Goal: Task Accomplishment & Management: Complete application form

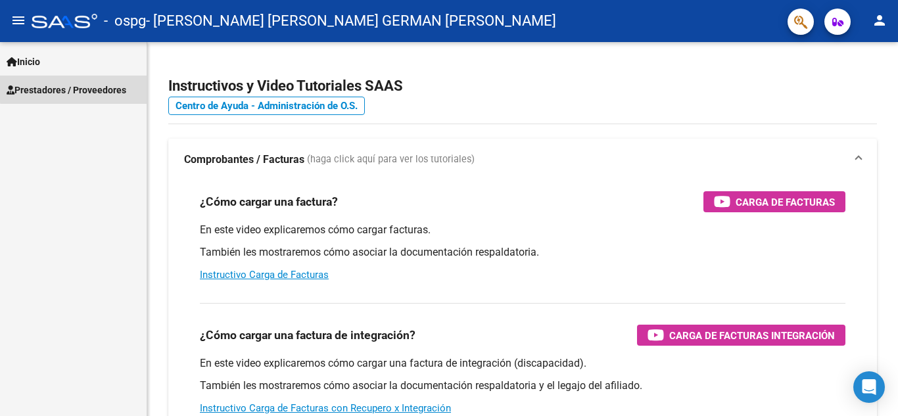
click at [99, 87] on span "Prestadores / Proveedores" at bounding box center [67, 90] width 120 height 14
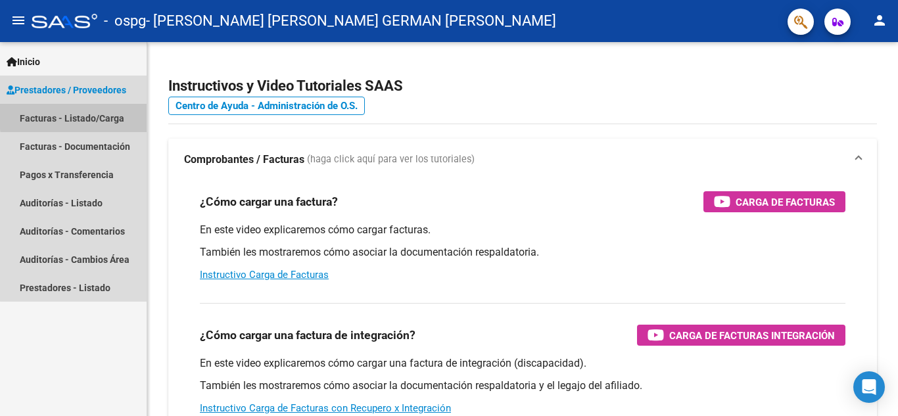
click at [106, 114] on link "Facturas - Listado/Carga" at bounding box center [73, 118] width 147 height 28
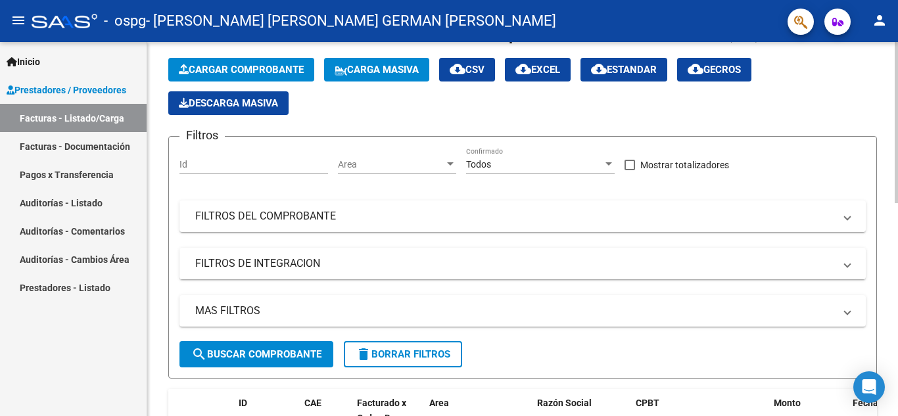
scroll to position [16, 0]
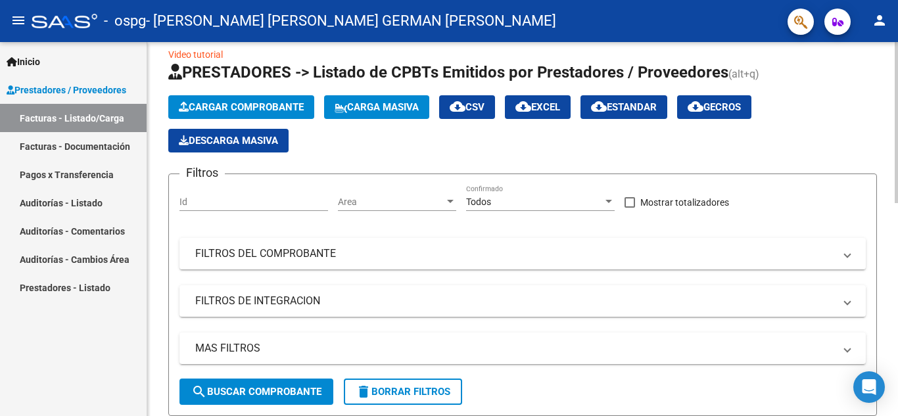
click at [229, 101] on span "Cargar Comprobante" at bounding box center [241, 107] width 125 height 12
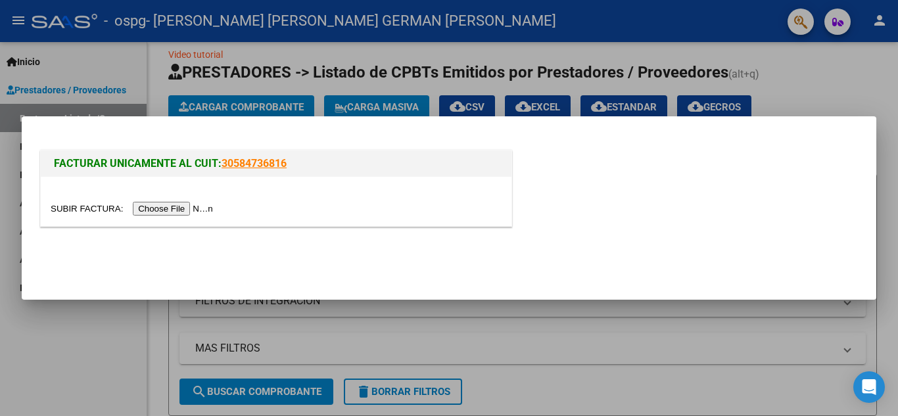
click at [182, 198] on div at bounding box center [276, 201] width 471 height 49
click at [179, 206] on input "file" at bounding box center [134, 209] width 166 height 14
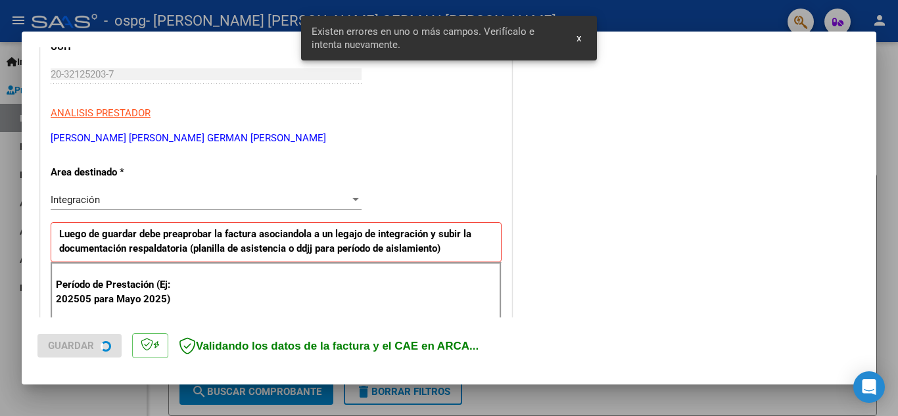
scroll to position [298, 0]
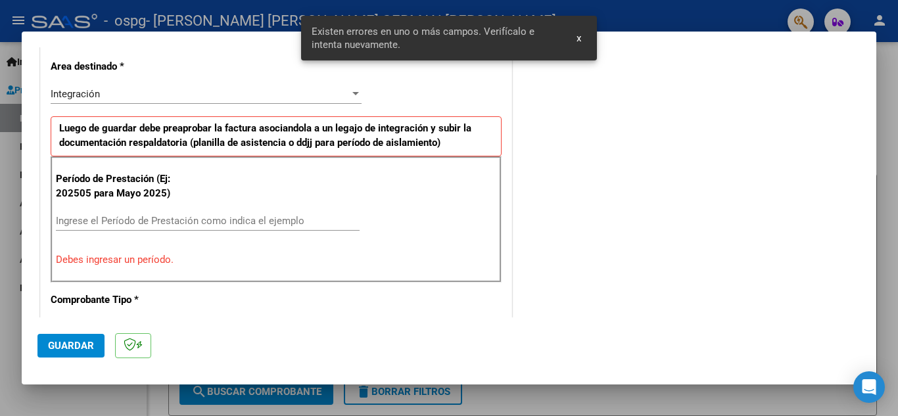
click at [227, 216] on input "Ingrese el Período de Prestación como indica el ejemplo" at bounding box center [208, 221] width 304 height 12
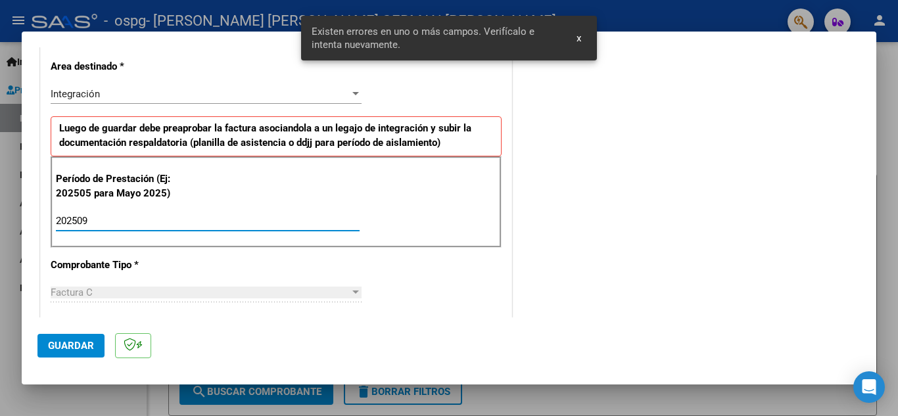
type input "202509"
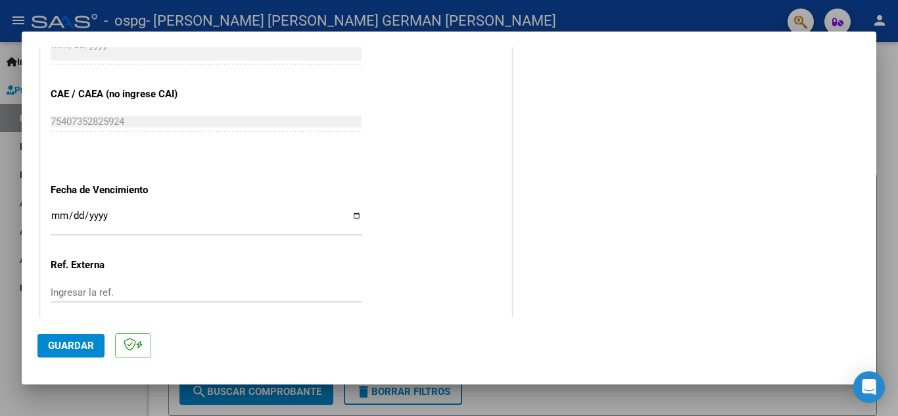
scroll to position [824, 0]
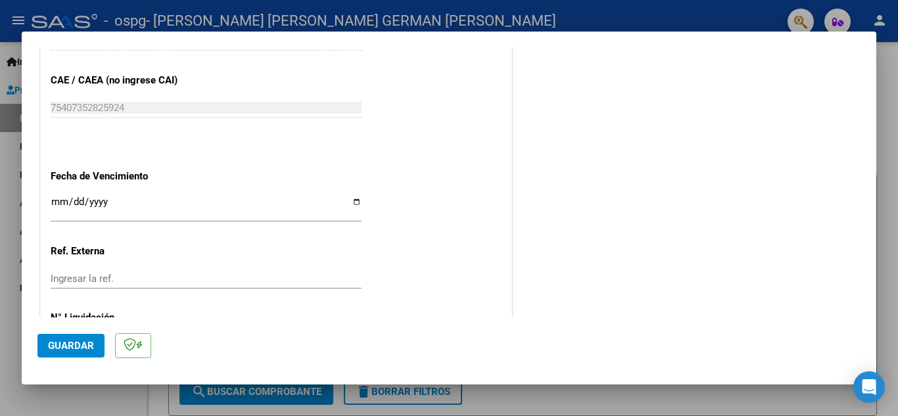
click at [355, 201] on input "Ingresar la fecha" at bounding box center [206, 207] width 311 height 21
type input "[DATE]"
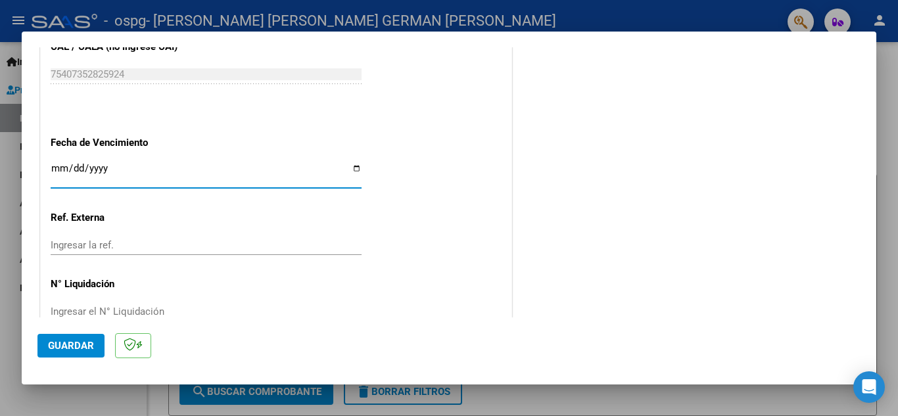
scroll to position [887, 0]
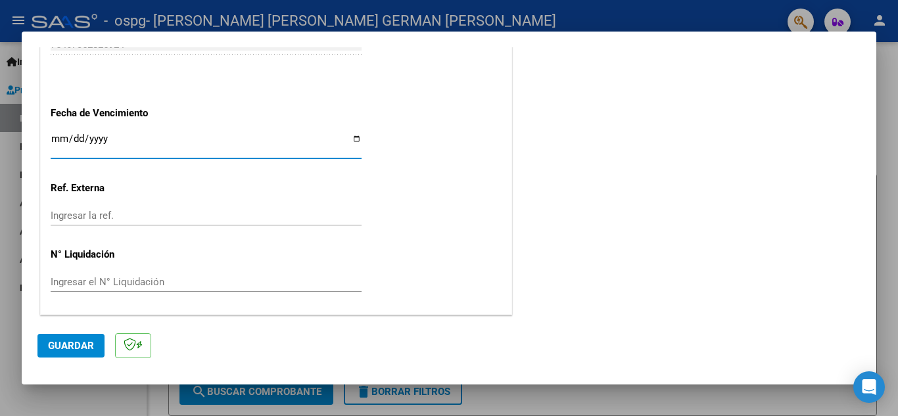
click at [70, 342] on span "Guardar" at bounding box center [71, 346] width 46 height 12
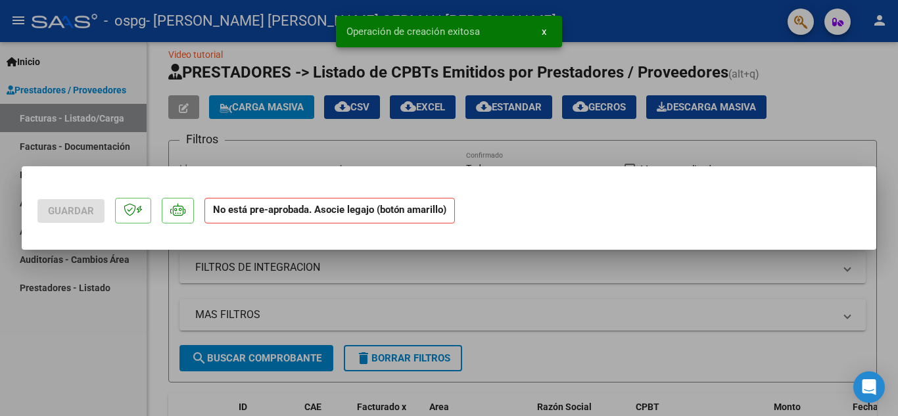
scroll to position [0, 0]
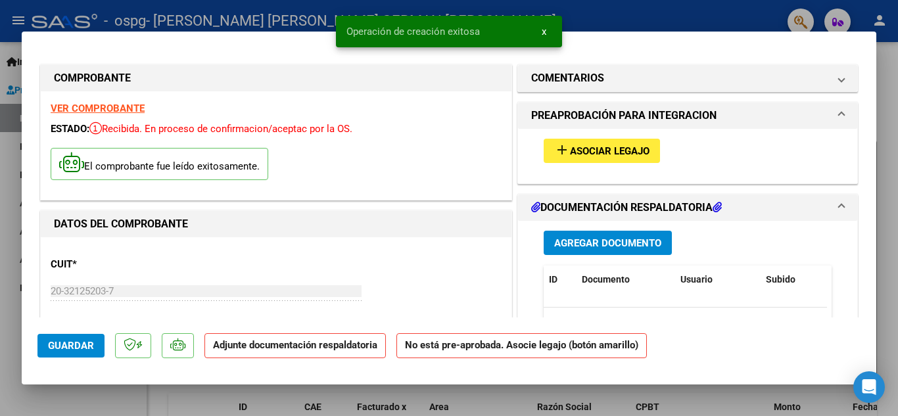
click at [590, 158] on button "add Asociar Legajo" at bounding box center [602, 151] width 116 height 24
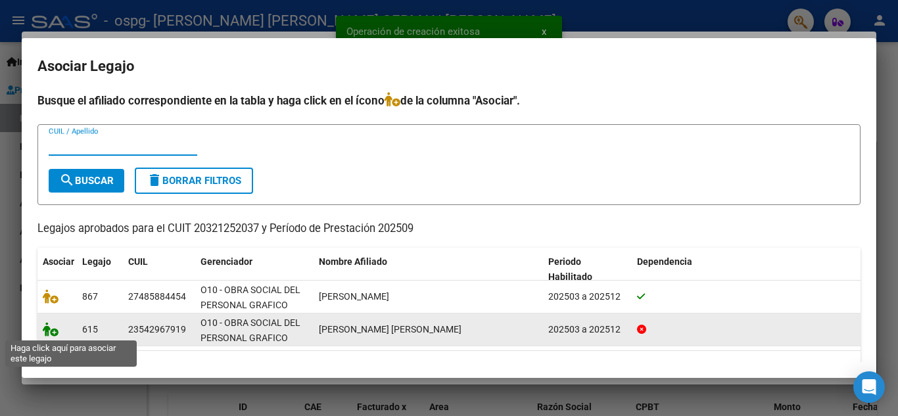
click at [50, 333] on icon at bounding box center [51, 329] width 16 height 14
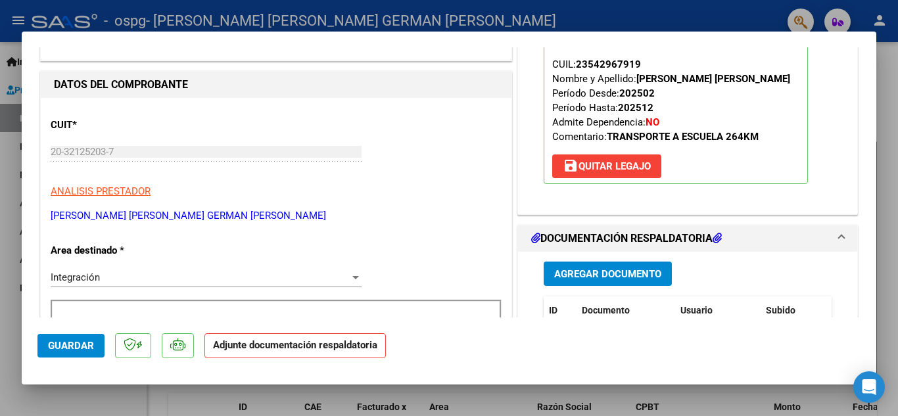
scroll to position [197, 0]
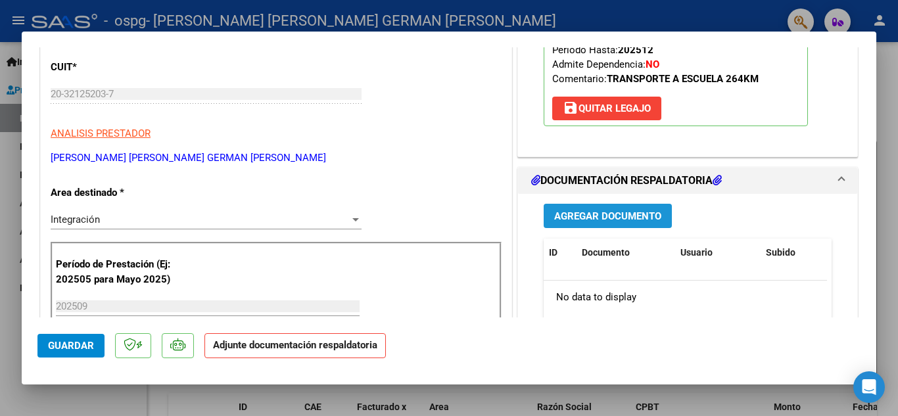
click at [584, 219] on span "Agregar Documento" at bounding box center [607, 216] width 107 height 12
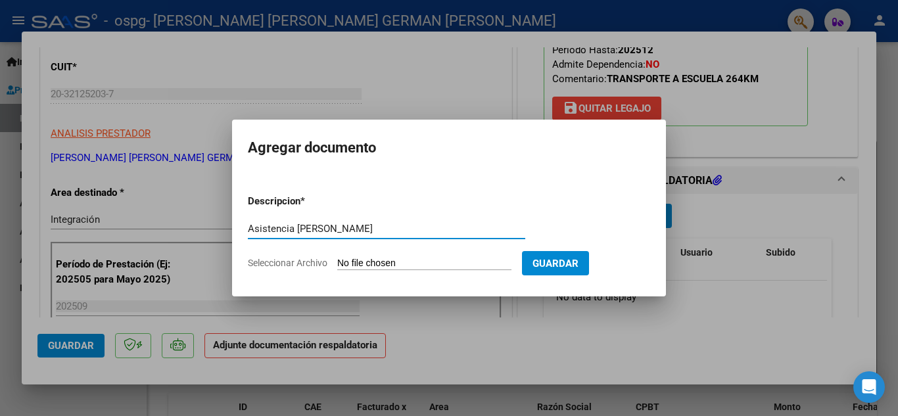
type input "Asistencia [PERSON_NAME]"
click at [354, 262] on input "Seleccionar Archivo" at bounding box center [424, 264] width 174 height 12
type input "C:\fakepath\[PERSON_NAME] Ionatan asistencia 09-2025.pdf"
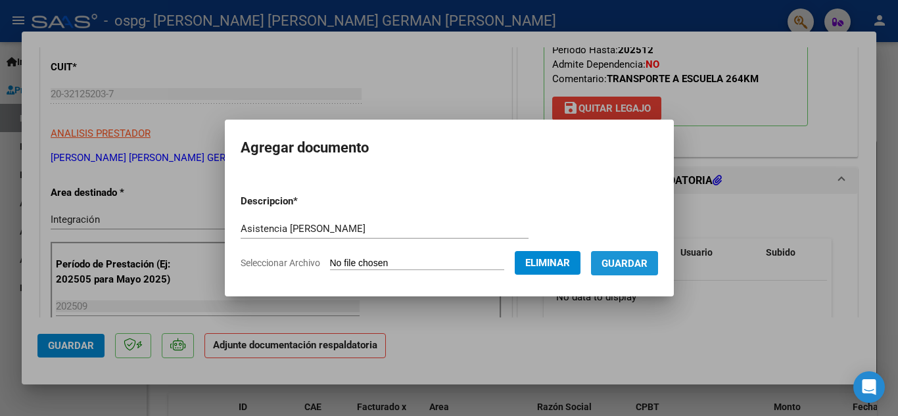
click at [627, 268] on span "Guardar" at bounding box center [624, 264] width 46 height 12
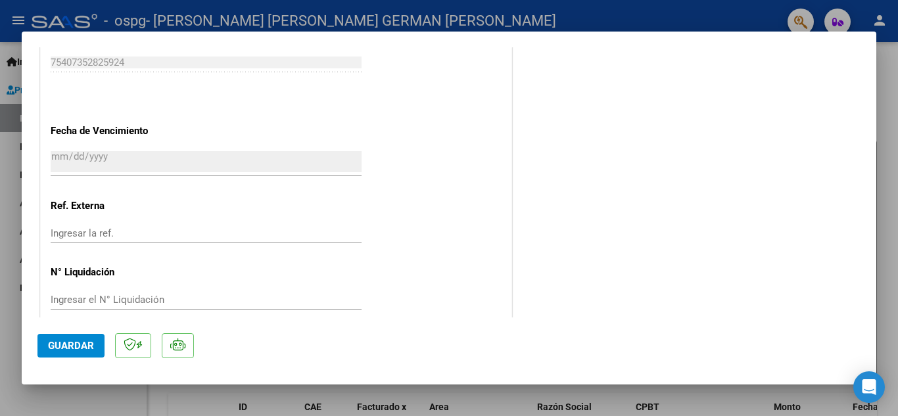
scroll to position [906, 0]
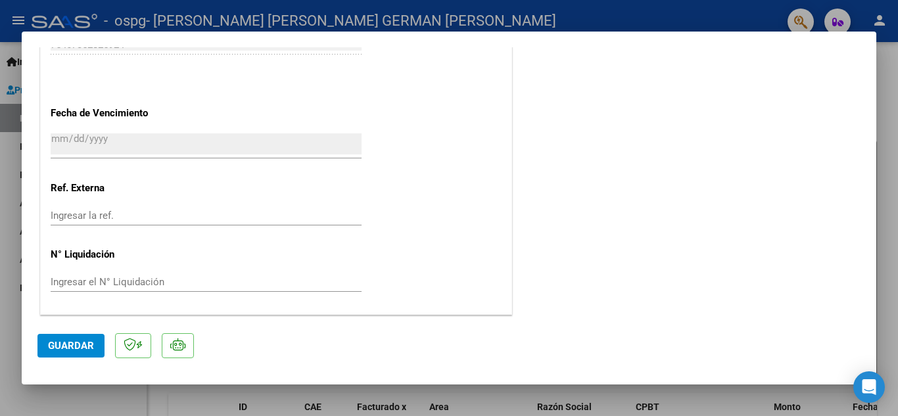
click at [68, 345] on span "Guardar" at bounding box center [71, 346] width 46 height 12
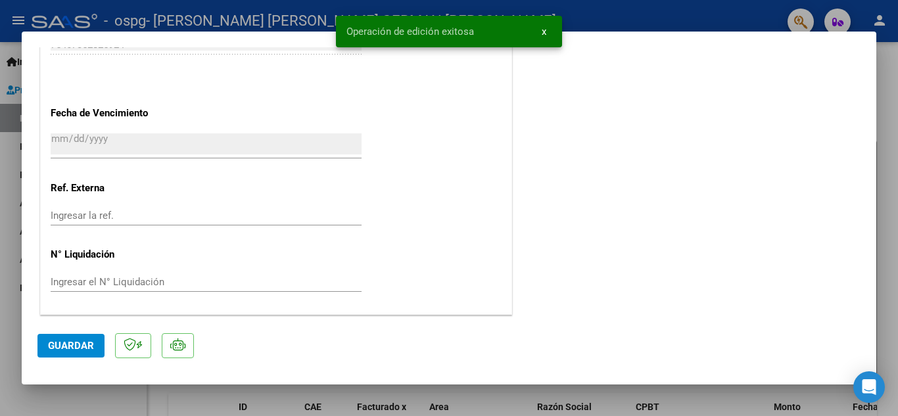
click at [611, 20] on div at bounding box center [449, 208] width 898 height 416
type input "$ 0,00"
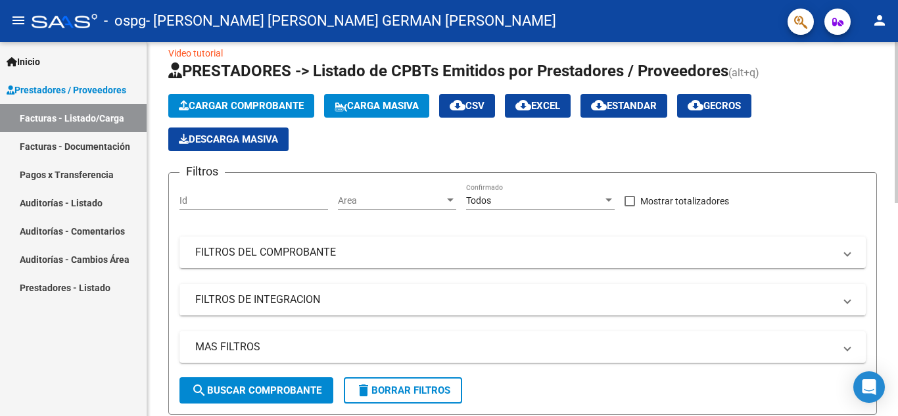
scroll to position [0, 0]
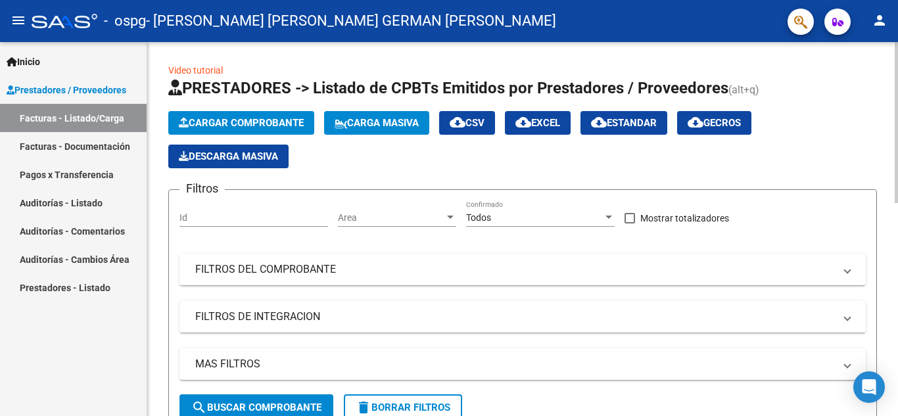
click at [258, 118] on span "Cargar Comprobante" at bounding box center [241, 123] width 125 height 12
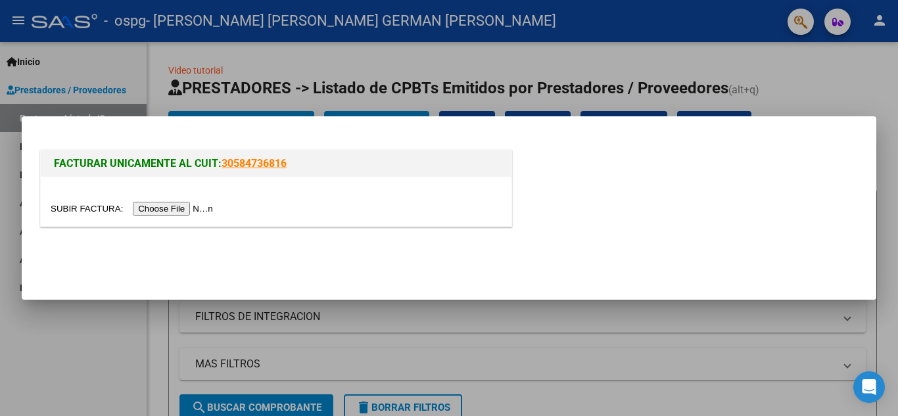
click at [156, 204] on input "file" at bounding box center [134, 209] width 166 height 14
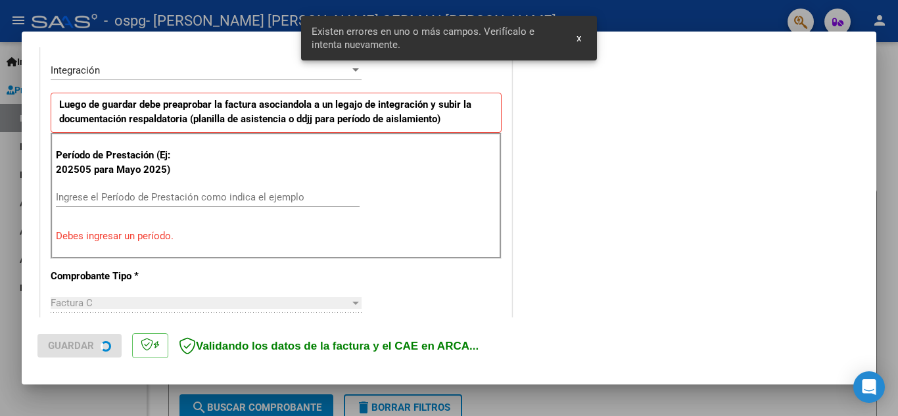
scroll to position [368, 0]
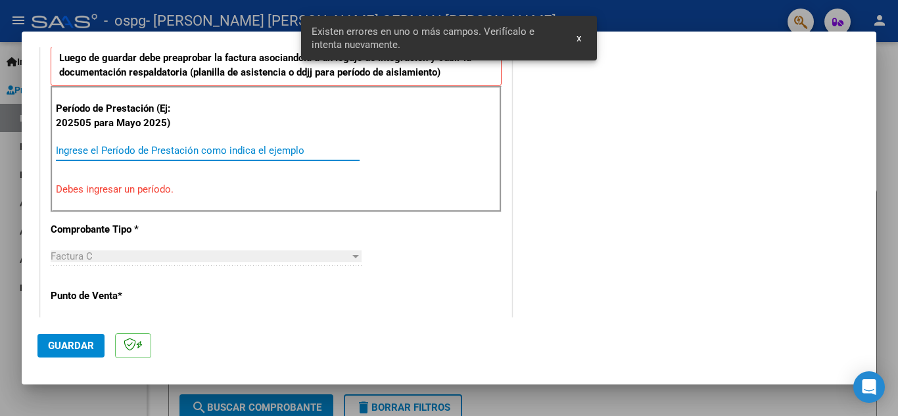
click at [203, 147] on input "Ingrese el Período de Prestación como indica el ejemplo" at bounding box center [208, 151] width 304 height 12
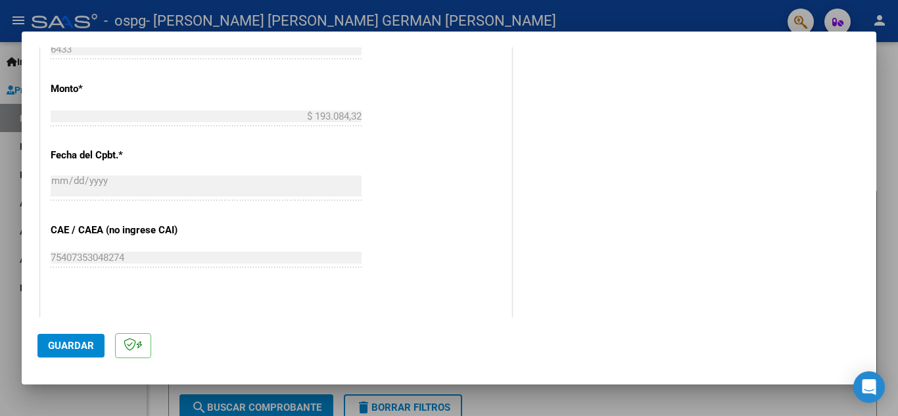
scroll to position [762, 0]
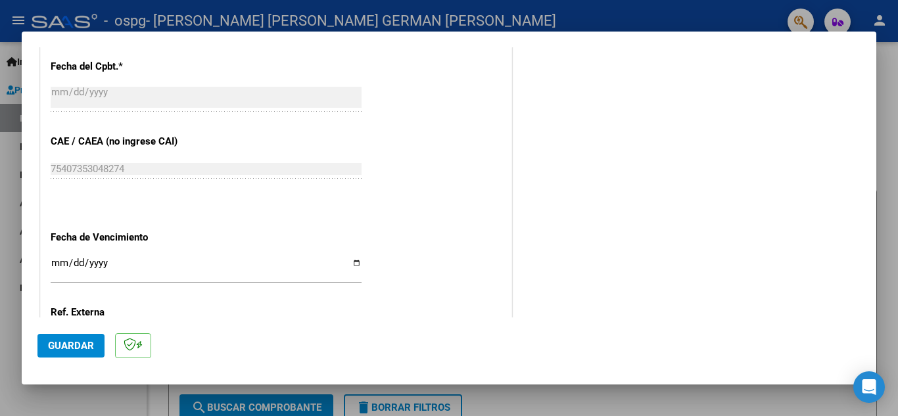
type input "202509"
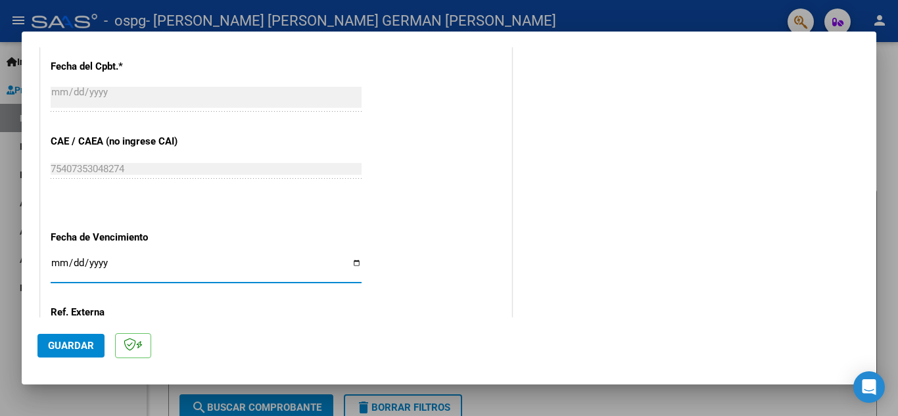
click at [351, 265] on input "Ingresar la fecha" at bounding box center [206, 268] width 311 height 21
type input "[DATE]"
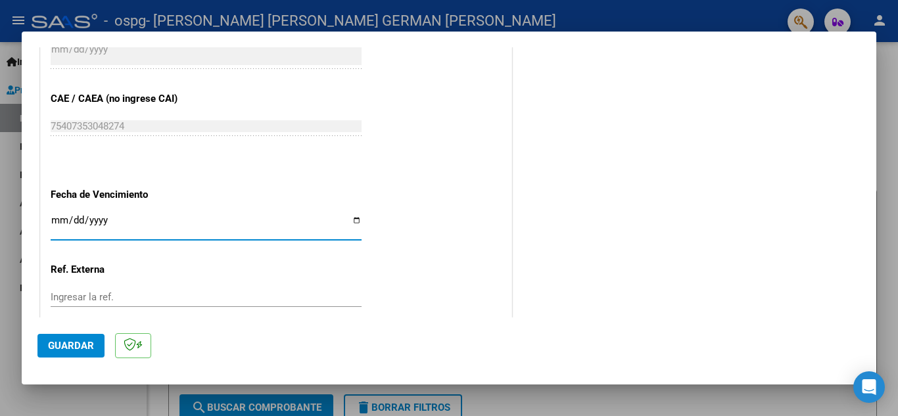
scroll to position [887, 0]
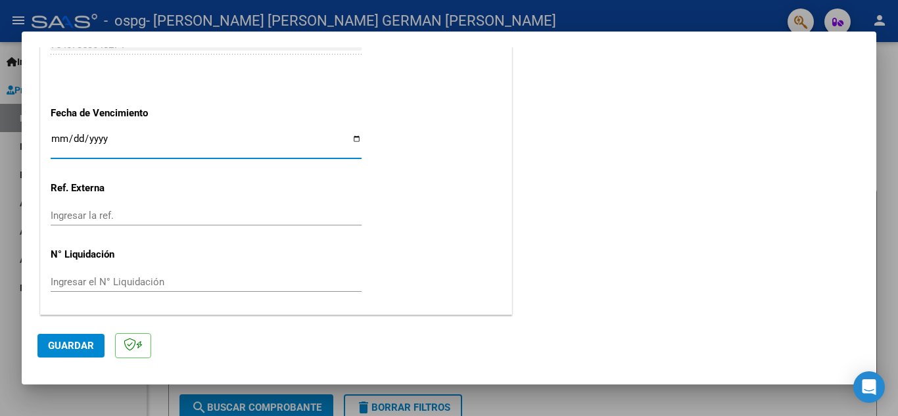
click at [78, 338] on button "Guardar" at bounding box center [70, 346] width 67 height 24
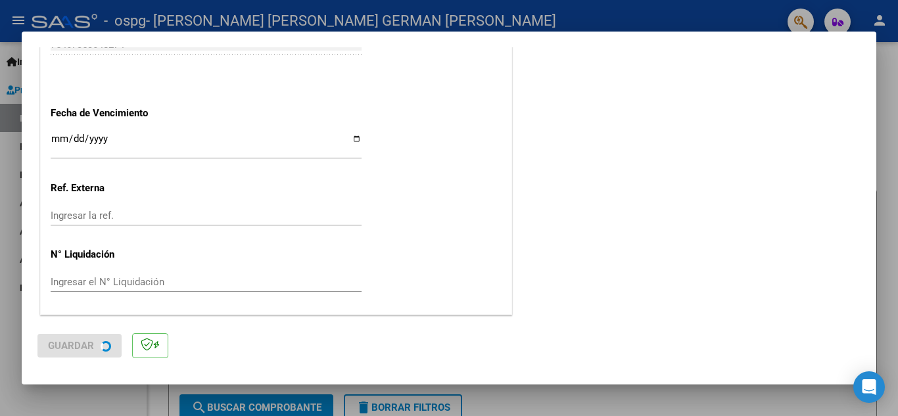
scroll to position [0, 0]
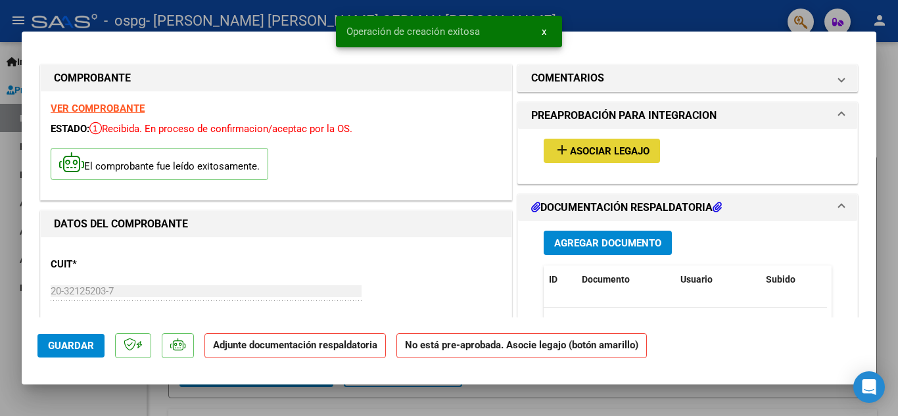
click at [603, 150] on span "Asociar Legajo" at bounding box center [610, 151] width 80 height 12
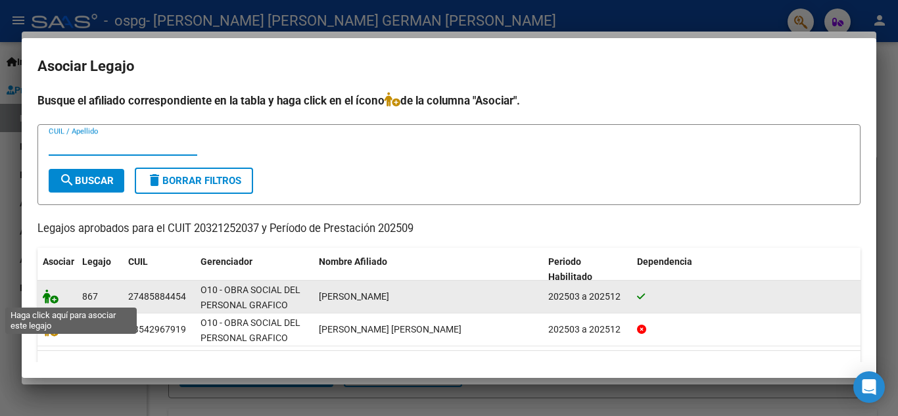
click at [51, 296] on icon at bounding box center [51, 296] width 16 height 14
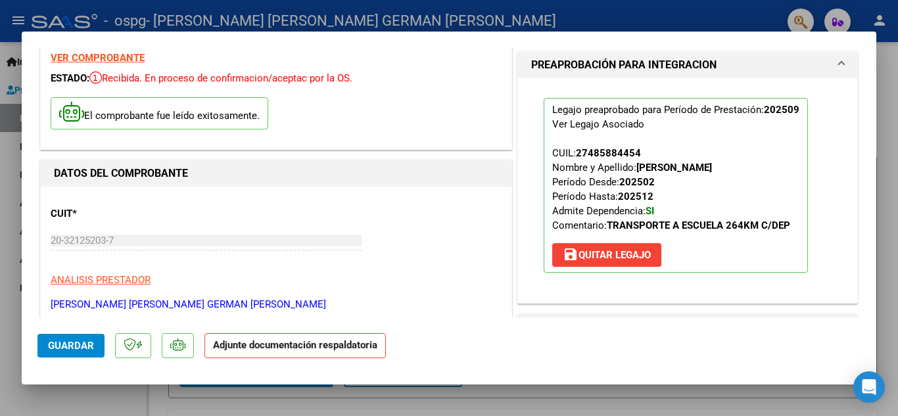
scroll to position [131, 0]
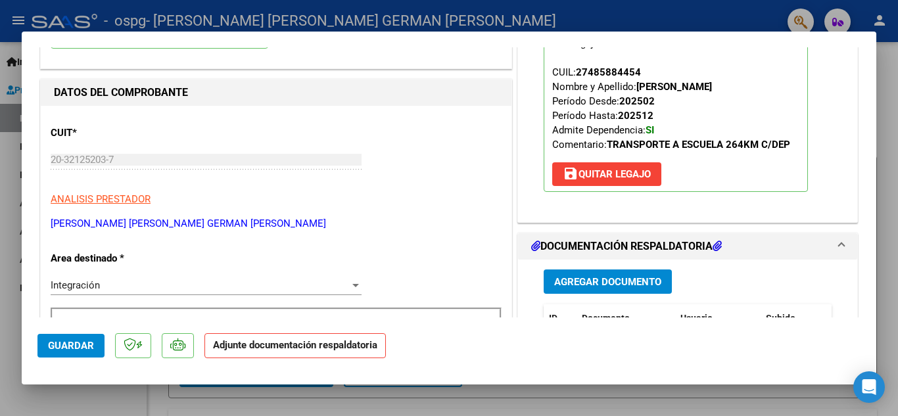
click at [616, 283] on span "Agregar Documento" at bounding box center [607, 282] width 107 height 12
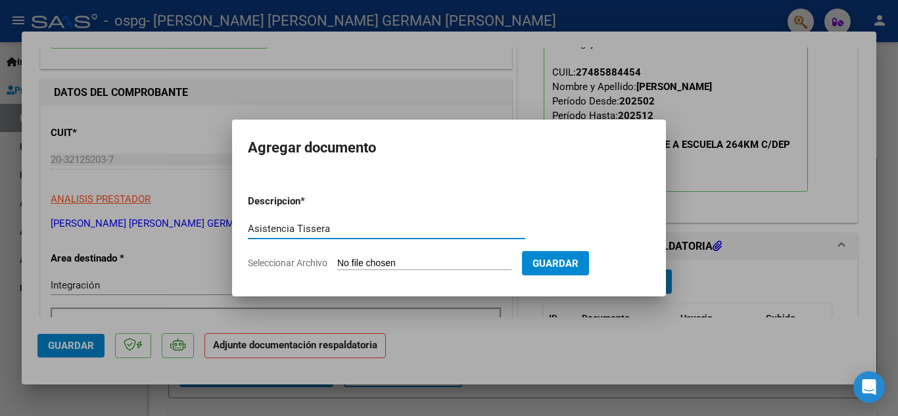
type input "Asistencia Tissera"
click at [353, 262] on input "Seleccionar Archivo" at bounding box center [424, 264] width 174 height 12
click at [350, 261] on input "Seleccionar Archivo" at bounding box center [424, 264] width 174 height 12
type input "C:\fakepath\[PERSON_NAME] asistencia 09-2025.pdf"
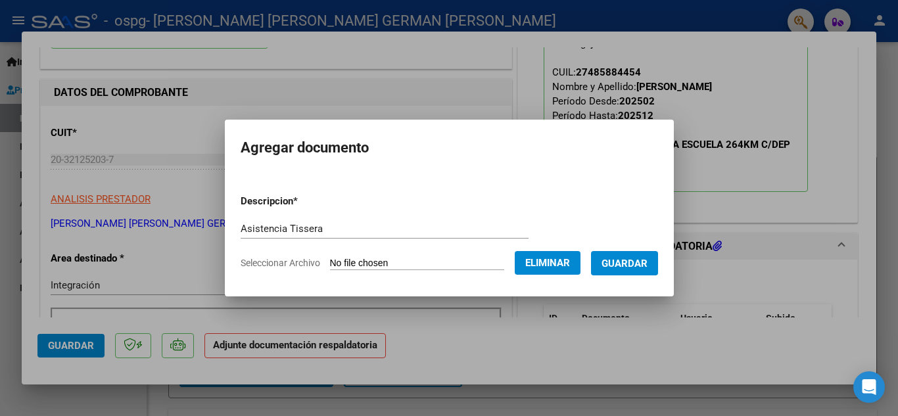
click at [634, 268] on span "Guardar" at bounding box center [624, 264] width 46 height 12
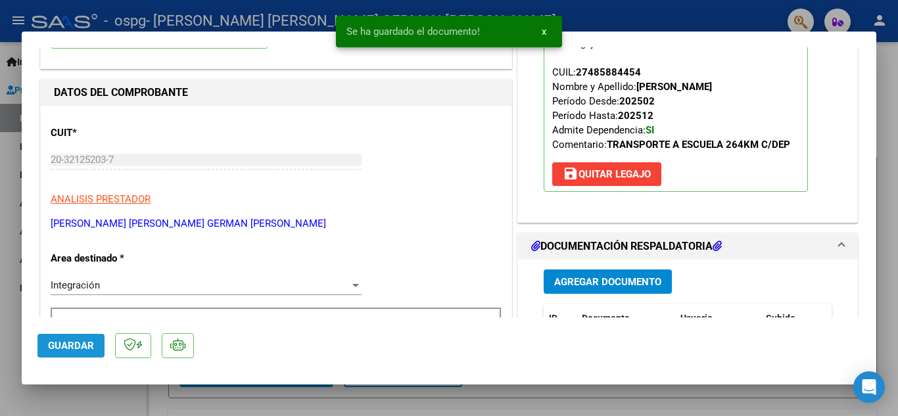
click at [69, 341] on span "Guardar" at bounding box center [71, 346] width 46 height 12
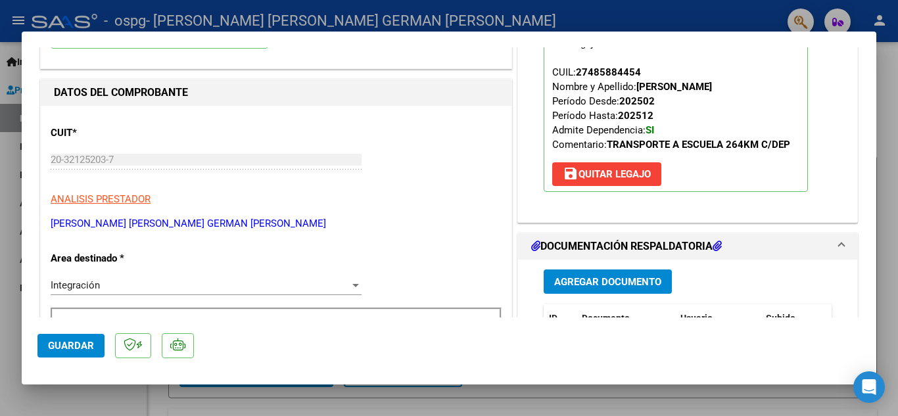
click at [504, 18] on div at bounding box center [449, 208] width 898 height 416
type input "$ 0,00"
